Goal: Task Accomplishment & Management: Manage account settings

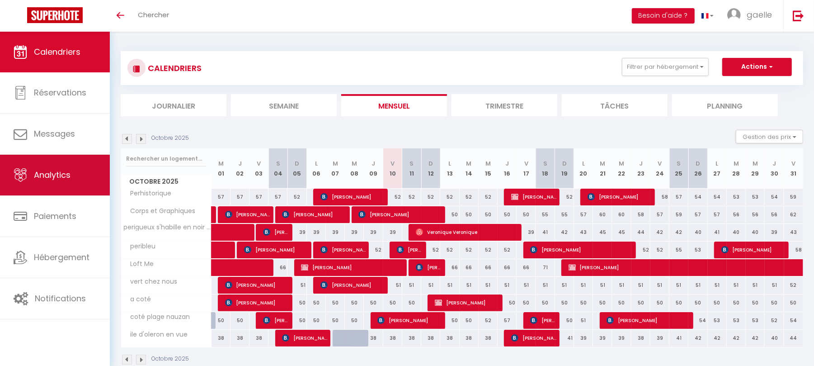
click at [61, 180] on span "Analytics" at bounding box center [52, 174] width 37 height 11
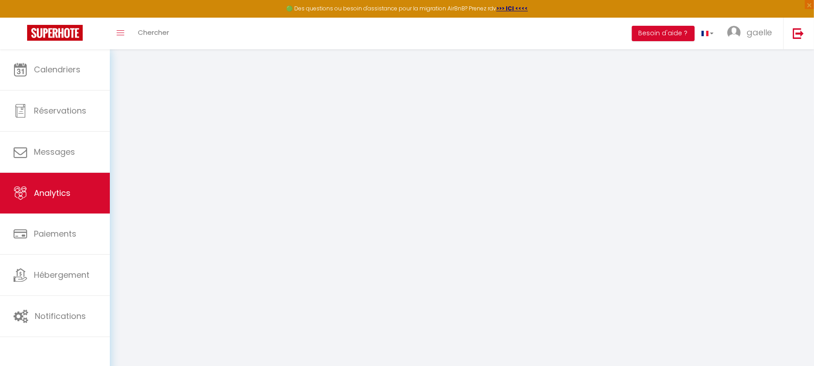
select select "2025"
select select "10"
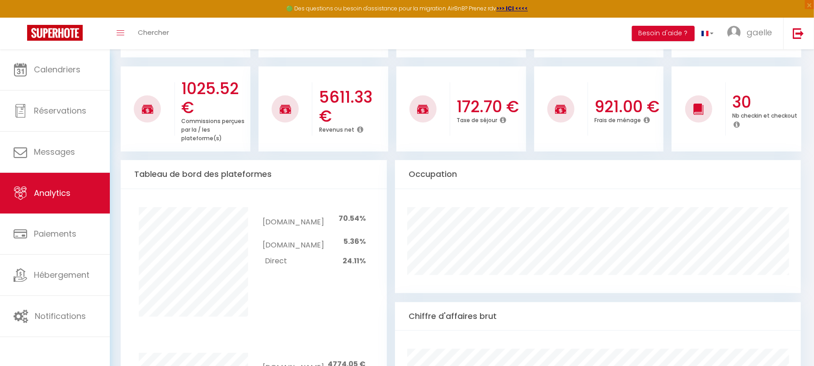
scroll to position [151, 0]
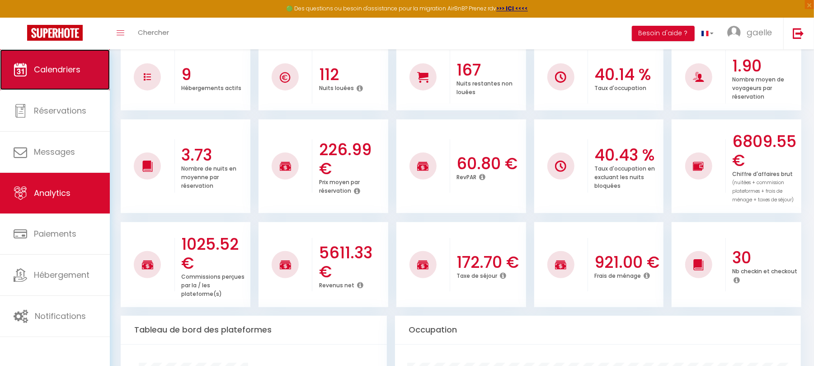
click at [62, 74] on span "Calendriers" at bounding box center [57, 69] width 47 height 11
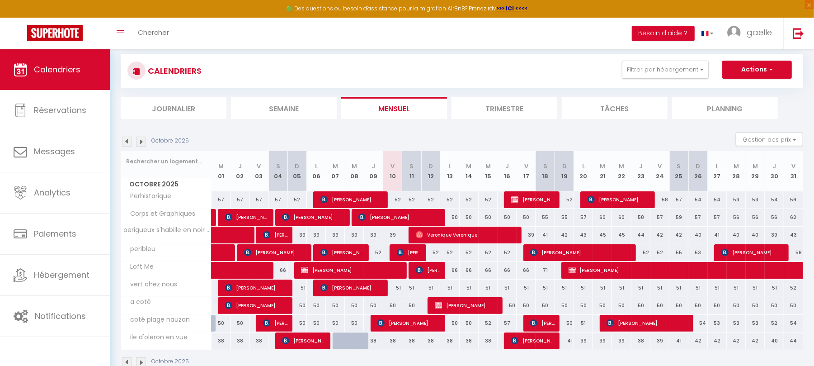
scroll to position [19, 0]
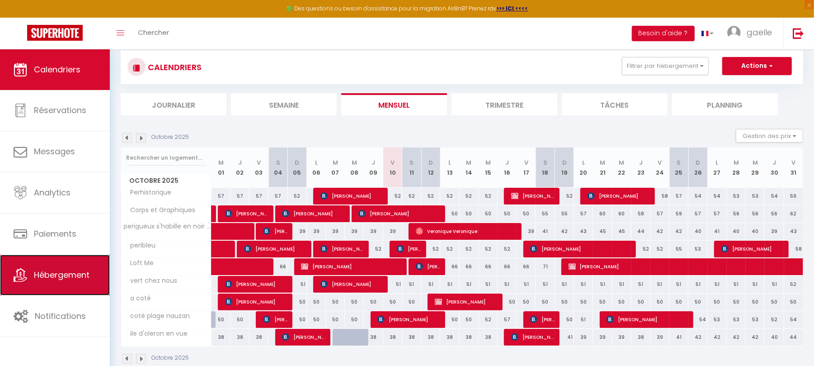
click at [64, 277] on span "Hébergement" at bounding box center [62, 274] width 56 height 11
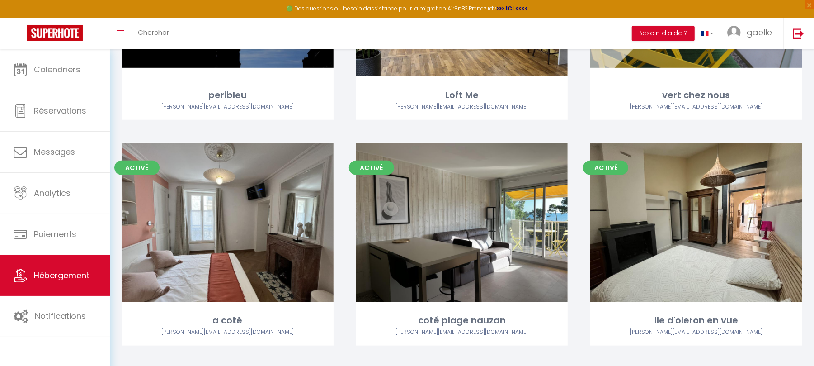
scroll to position [437, 0]
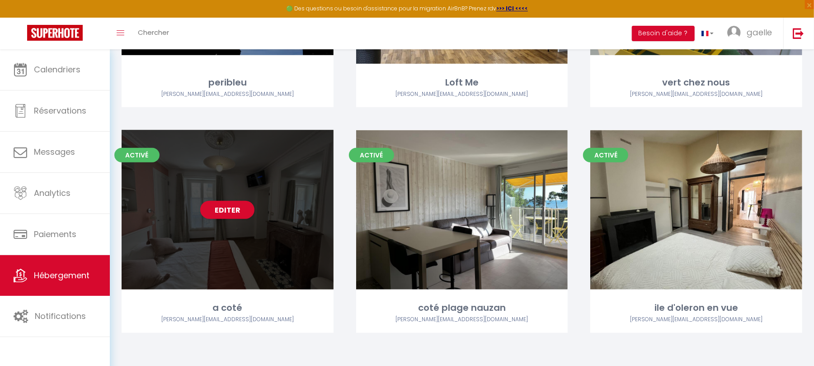
click at [226, 222] on div "Editer" at bounding box center [228, 210] width 212 height 160
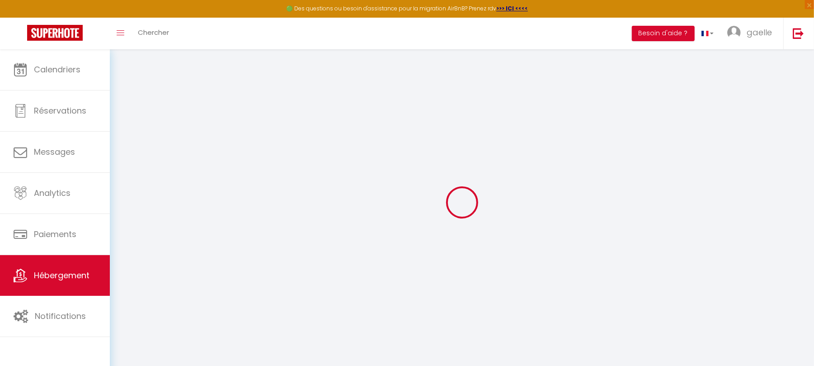
select select
checkbox input "false"
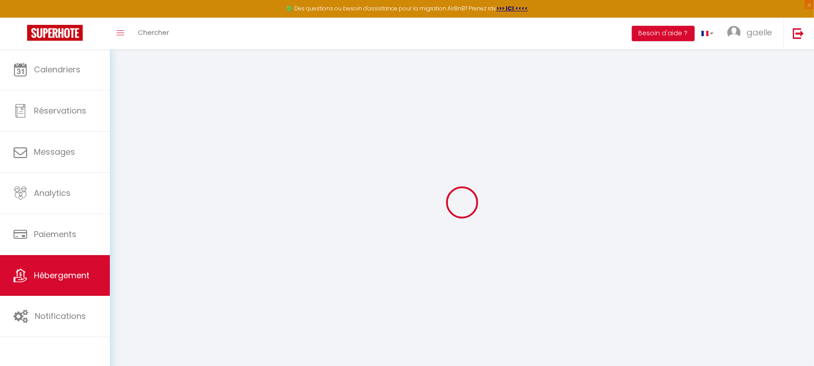
checkbox input "false"
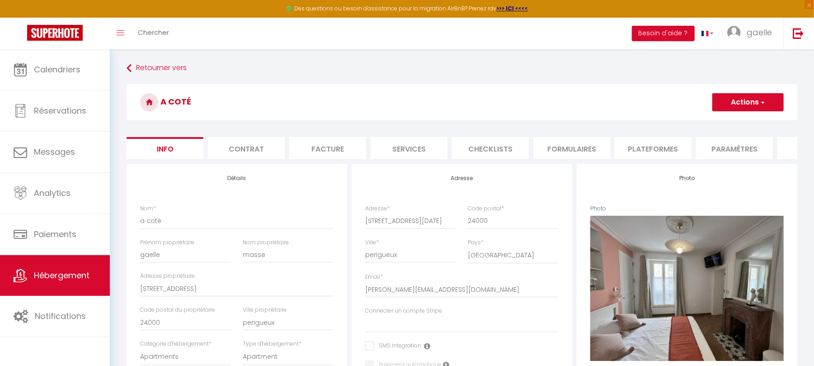
click at [638, 148] on li "Plateformes" at bounding box center [653, 148] width 77 height 22
select select
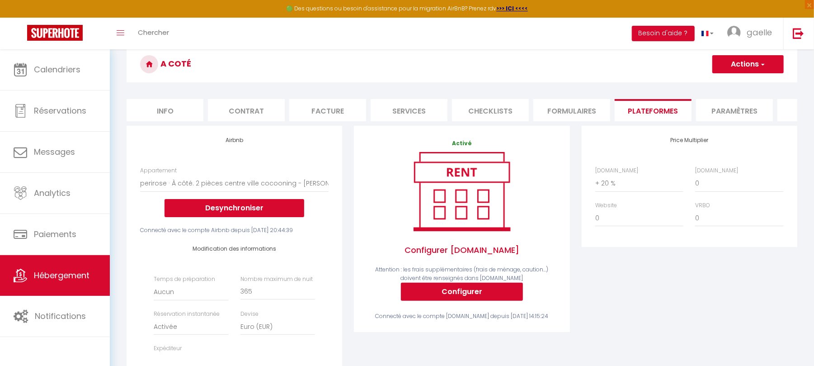
scroll to position [9, 0]
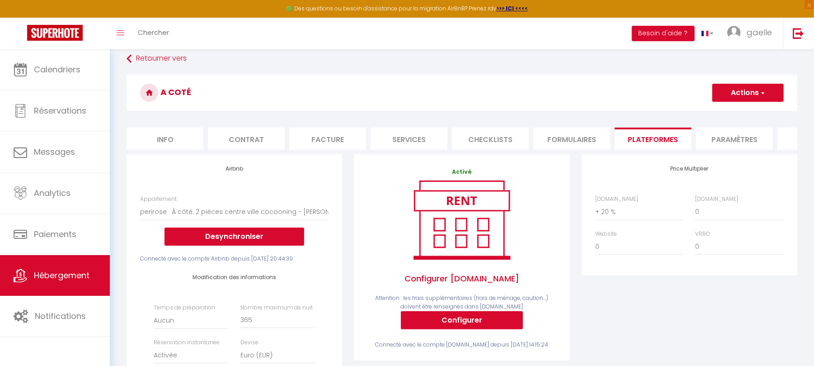
click at [405, 136] on li "Services" at bounding box center [409, 138] width 77 height 22
select select
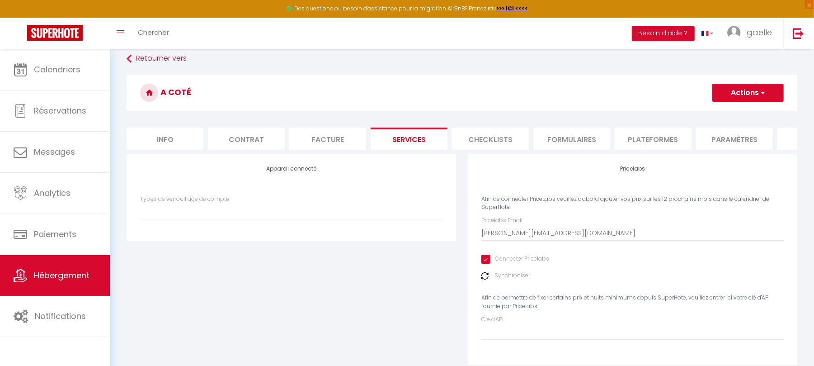
click at [485, 279] on img at bounding box center [484, 275] width 7 height 7
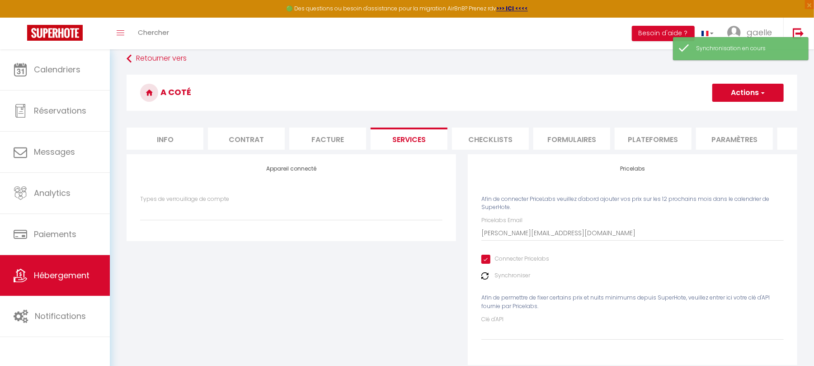
click at [487, 279] on img at bounding box center [484, 275] width 7 height 7
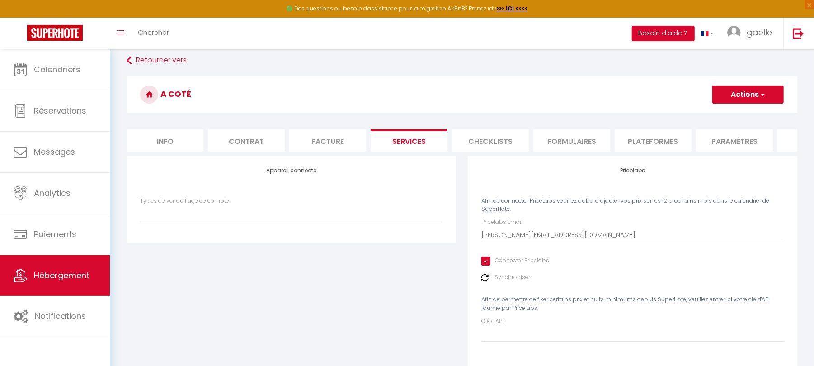
scroll to position [7, 0]
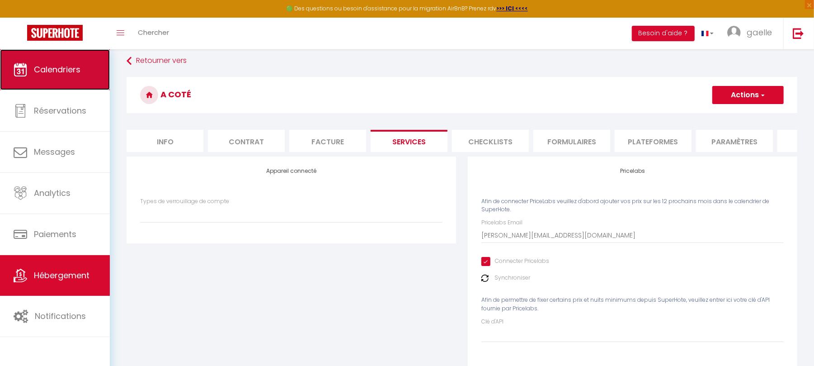
click at [49, 64] on span "Calendriers" at bounding box center [57, 69] width 47 height 11
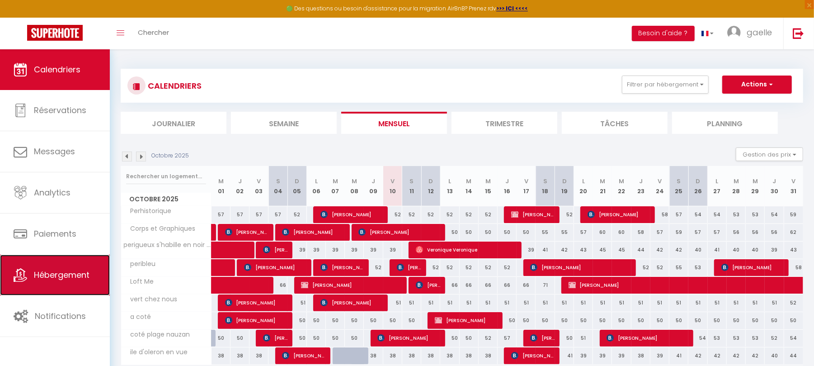
click at [75, 270] on span "Hébergement" at bounding box center [62, 274] width 56 height 11
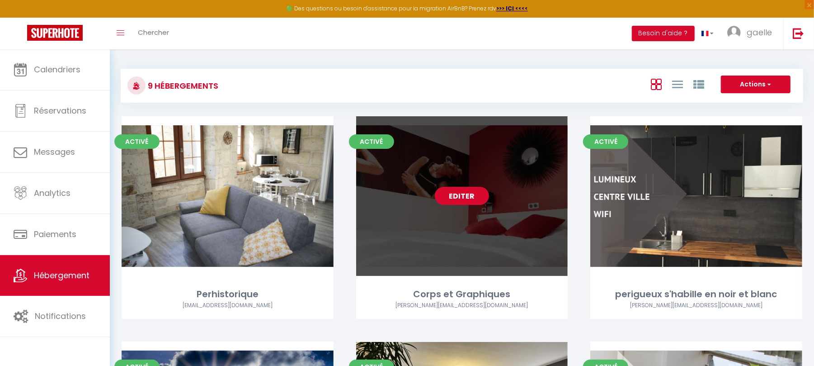
click at [461, 201] on link "Editer" at bounding box center [462, 196] width 54 height 18
select select "3"
select select "2"
select select "1"
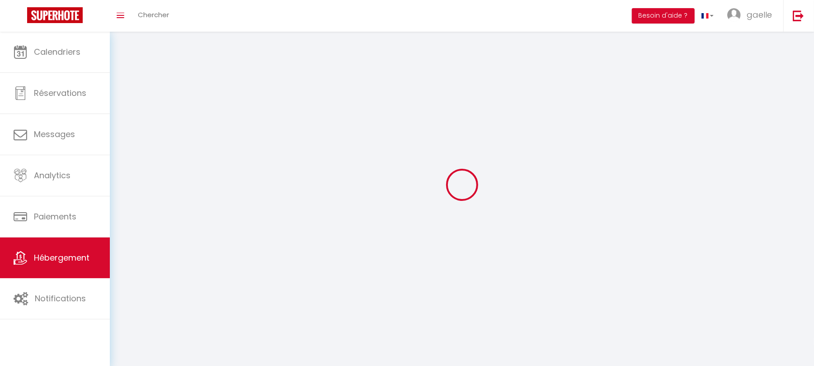
select select
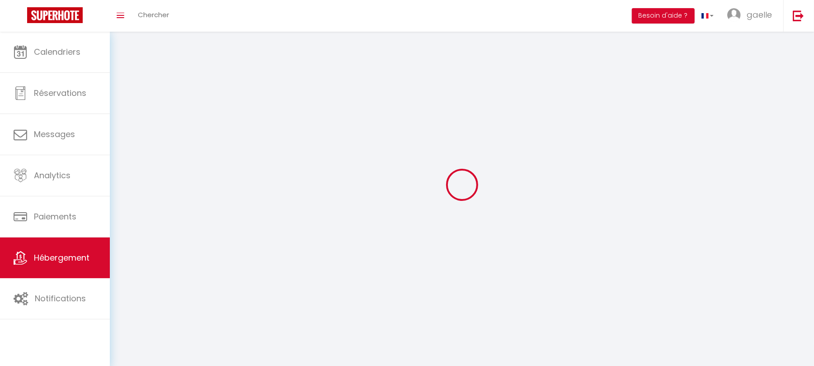
checkbox input "false"
select select
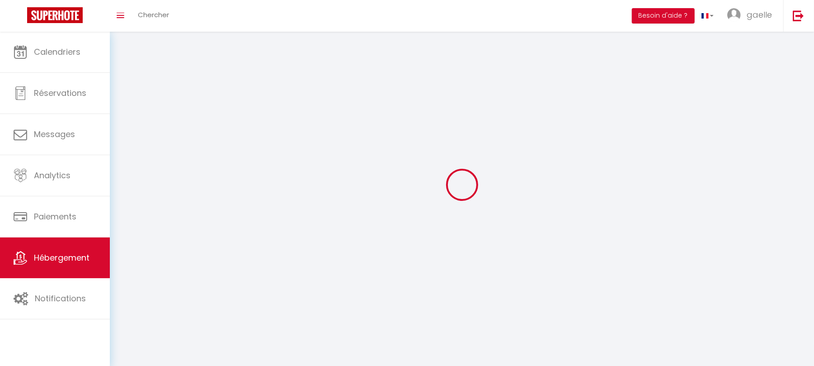
select select
select select "1"
select select
select select "28"
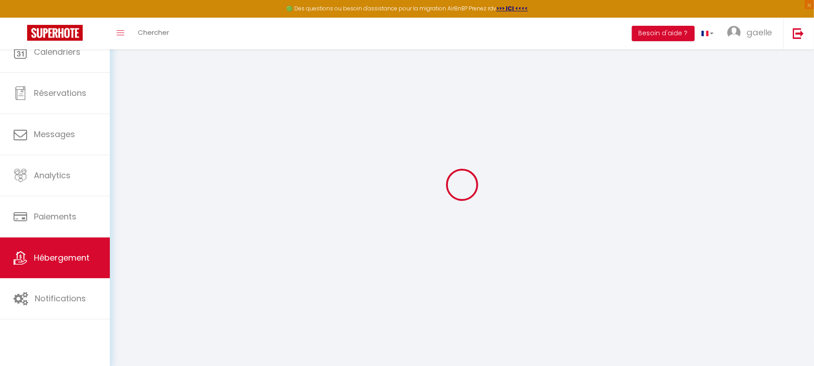
select select
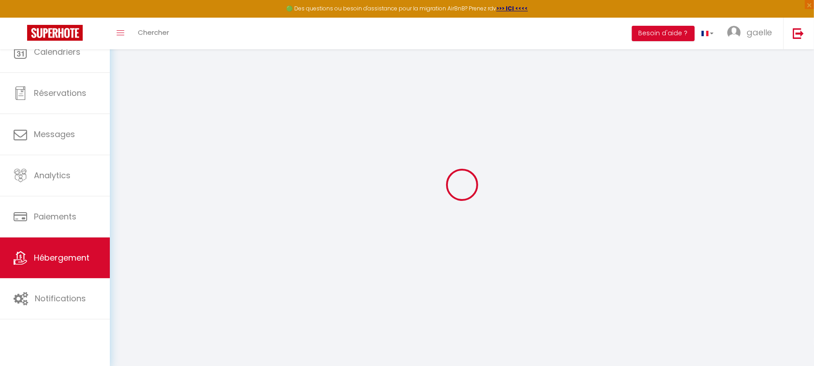
select select
checkbox input "false"
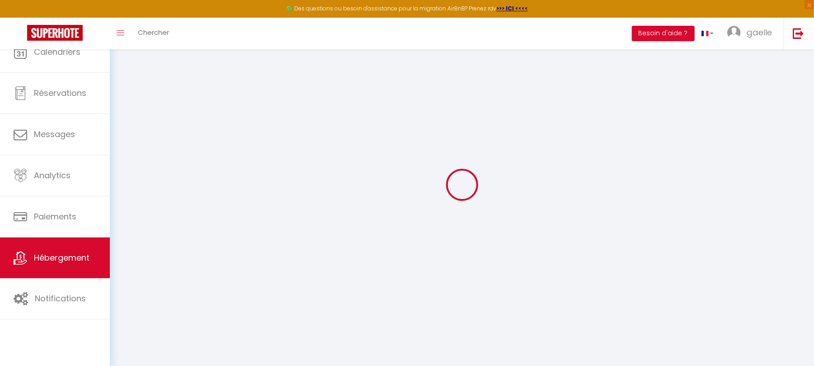
select select
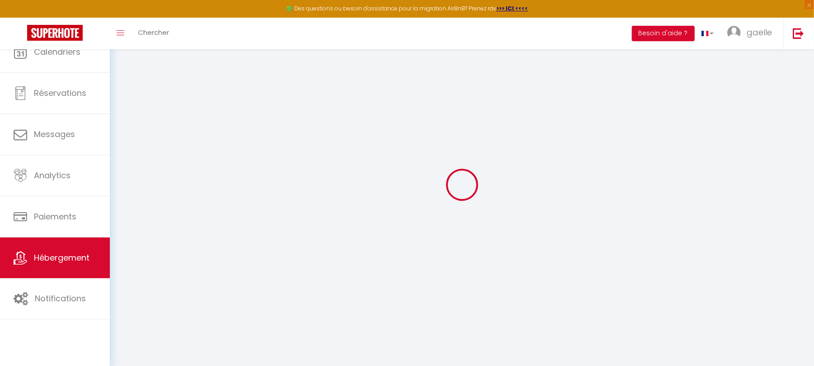
select select
checkbox input "false"
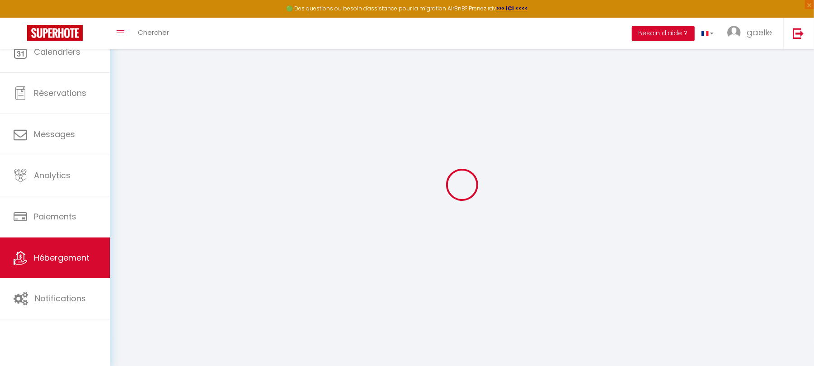
checkbox input "false"
select select
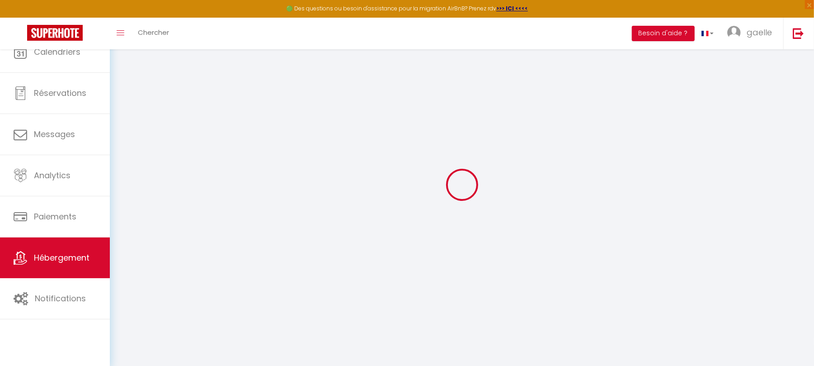
select select
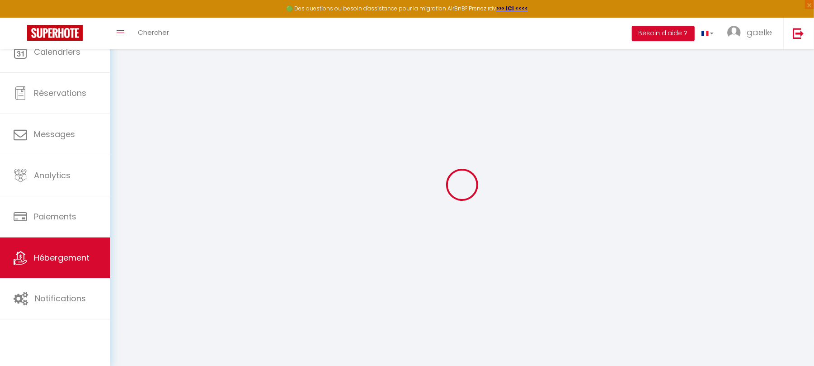
checkbox input "false"
select select
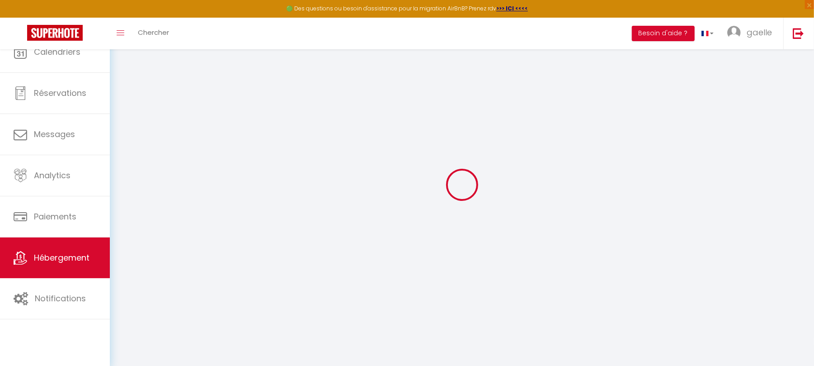
select select
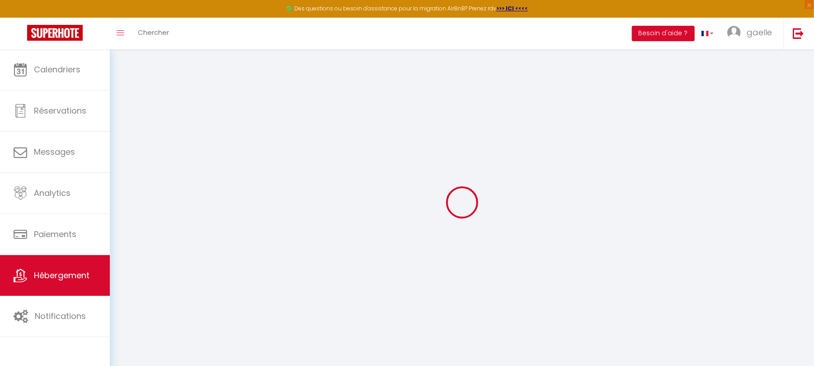
select select
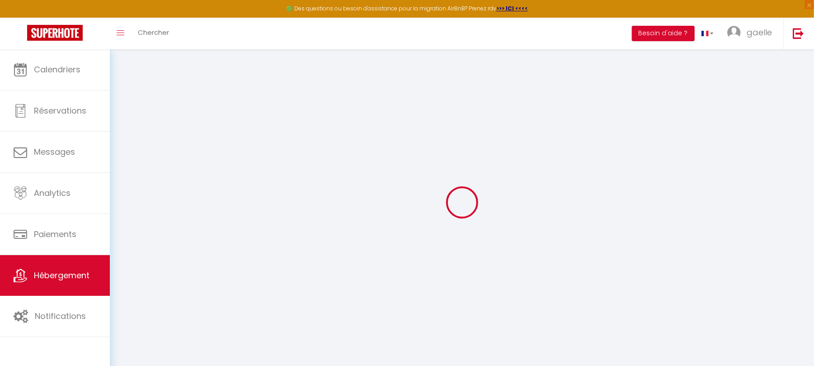
select select
checkbox input "false"
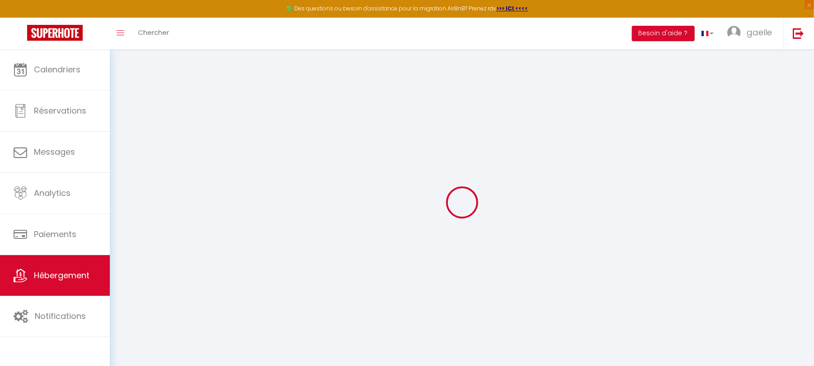
select select
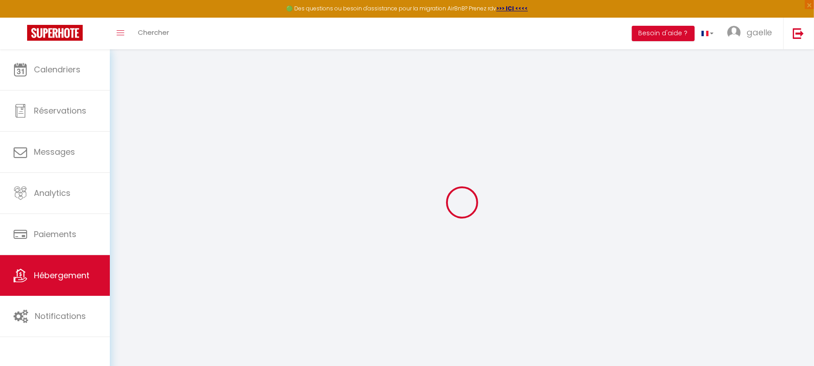
select select
checkbox input "false"
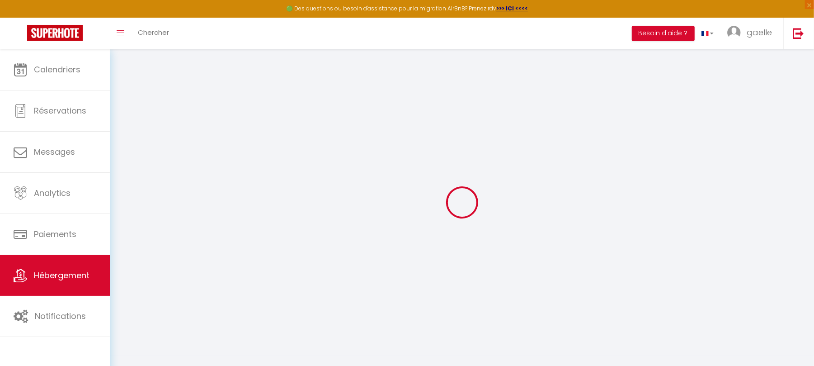
checkbox input "false"
select select
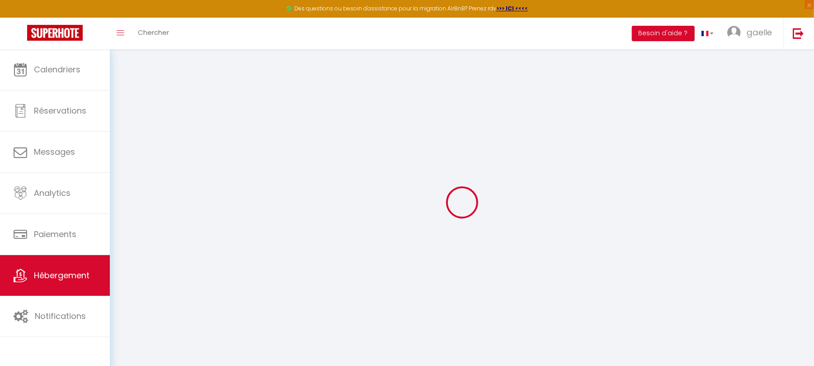
type input "[PERSON_NAME][EMAIL_ADDRESS][DOMAIN_NAME]"
checkbox input "true"
select select
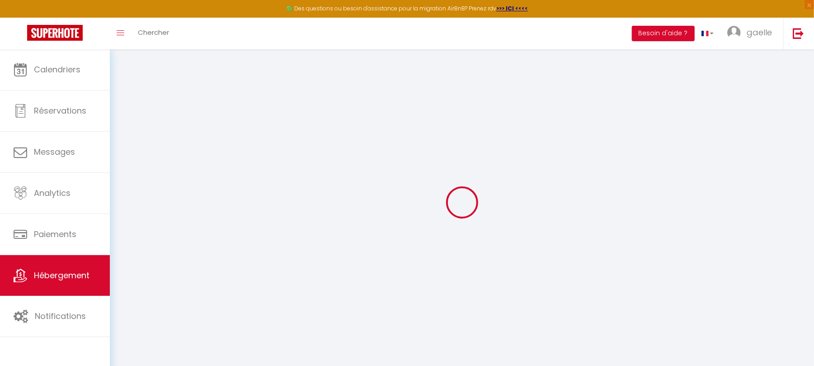
checkbox input "false"
checkbox input "true"
checkbox input "false"
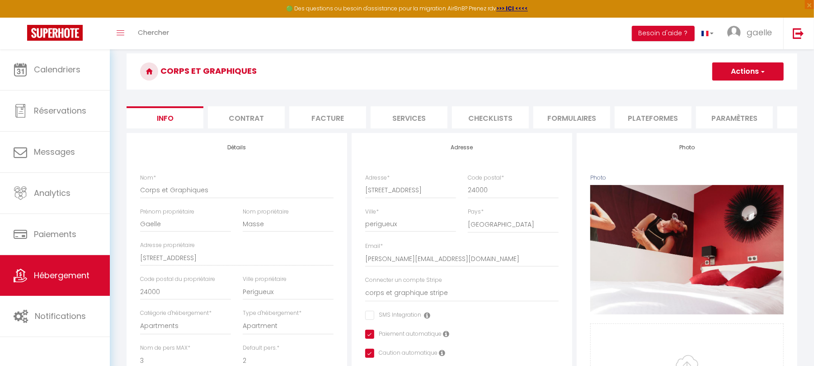
scroll to position [8, 0]
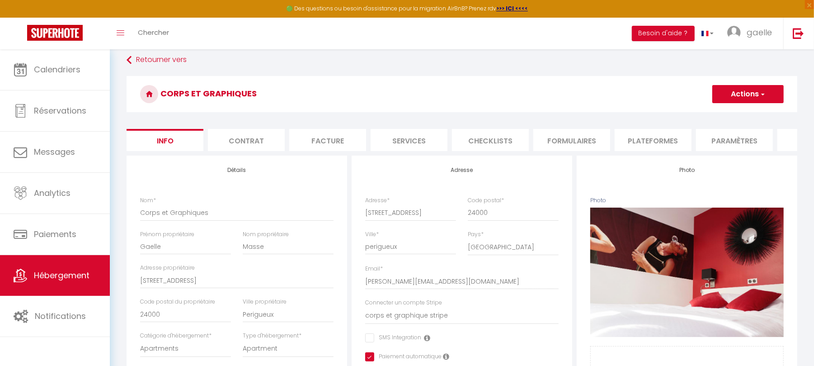
click at [408, 141] on li "Services" at bounding box center [409, 140] width 77 height 22
select select
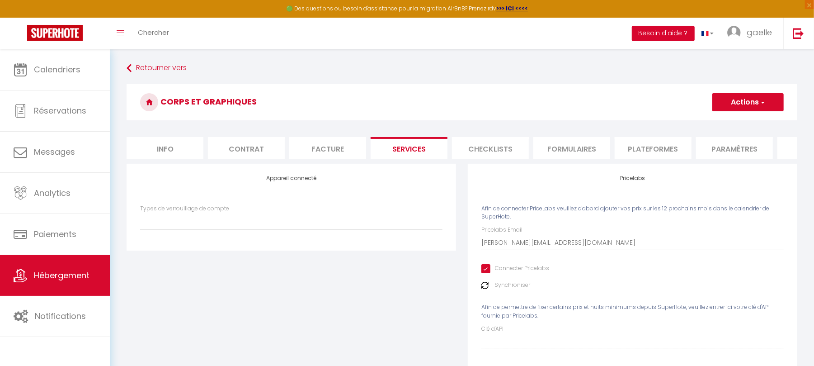
click at [666, 33] on button "Besoin d'aide ?" at bounding box center [663, 33] width 63 height 15
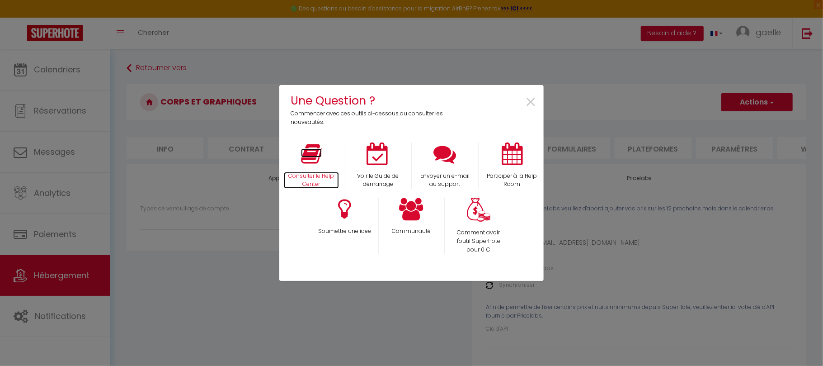
click at [312, 163] on icon at bounding box center [311, 153] width 21 height 23
click at [62, 273] on div "Une Question ? Commencer avec ces outils ci-dessous ou consulter les nouveautés…" at bounding box center [411, 183] width 823 height 366
click at [526, 102] on span "×" at bounding box center [531, 102] width 12 height 28
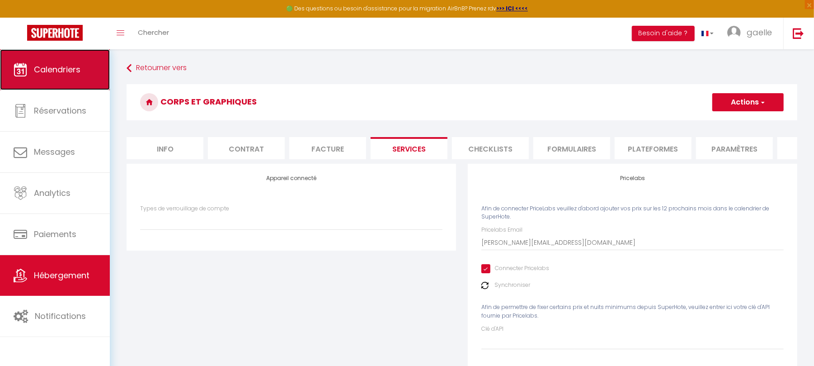
click at [47, 70] on span "Calendriers" at bounding box center [57, 69] width 47 height 11
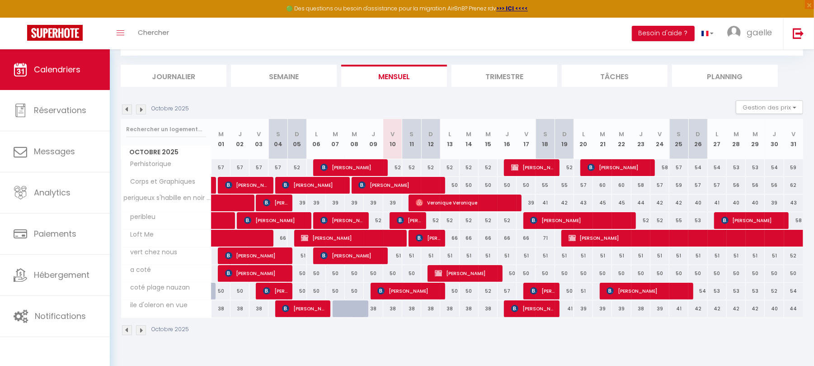
scroll to position [49, 0]
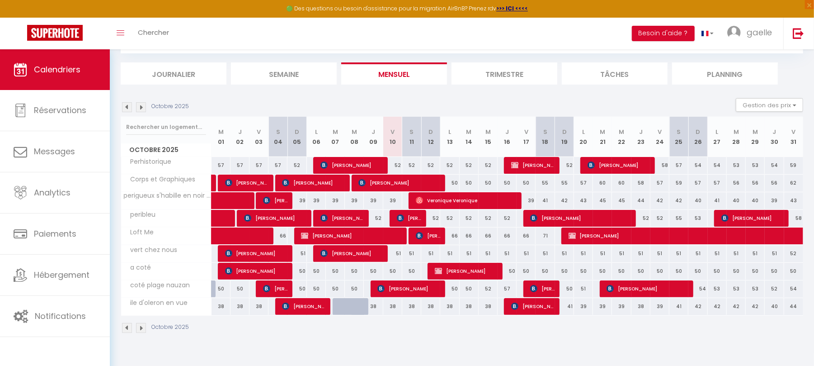
click at [521, 70] on li "Trimestre" at bounding box center [505, 73] width 106 height 22
